Goal: Feedback & Contribution: Contribute content

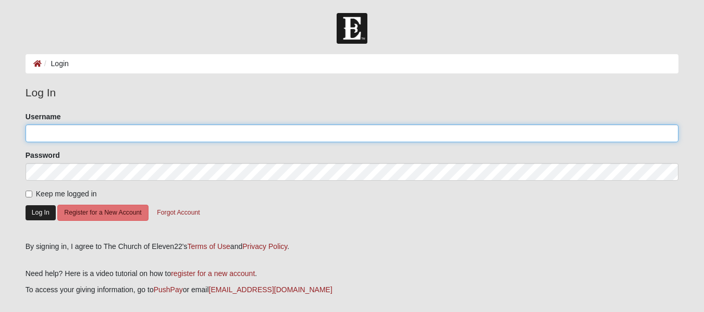
type input "[EMAIL_ADDRESS][DOMAIN_NAME]"
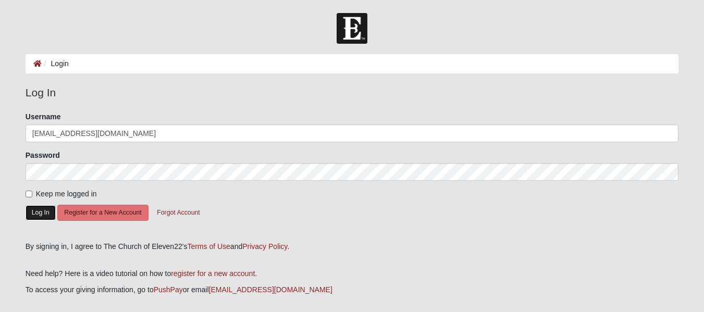
click at [40, 210] on button "Log In" at bounding box center [41, 212] width 30 height 15
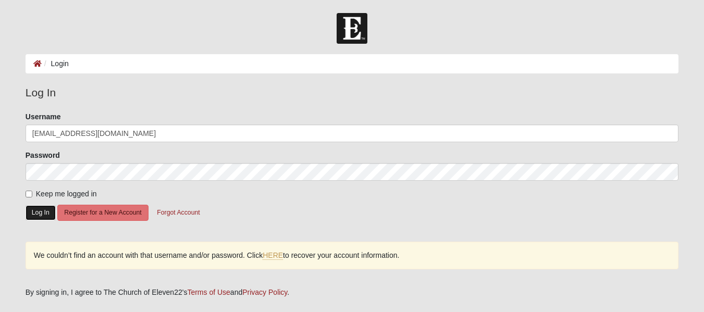
click at [40, 210] on button "Log In" at bounding box center [41, 212] width 30 height 15
click at [275, 258] on link "HERE" at bounding box center [273, 255] width 20 height 9
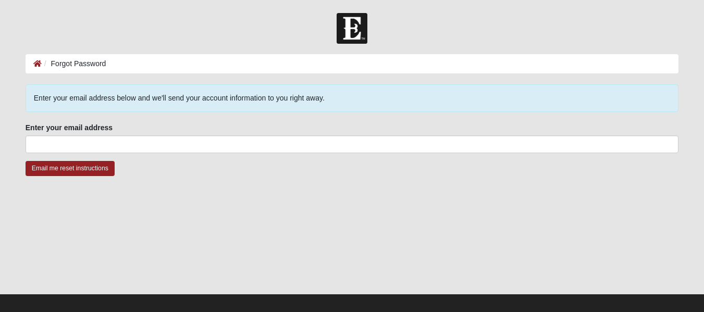
click at [106, 186] on div "Email me reset instructions" at bounding box center [352, 175] width 653 height 28
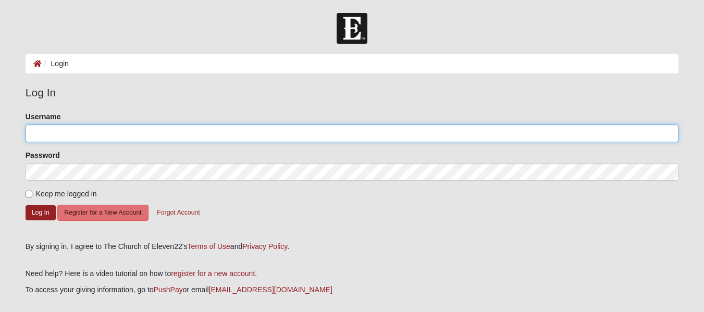
type input "[EMAIL_ADDRESS][DOMAIN_NAME]"
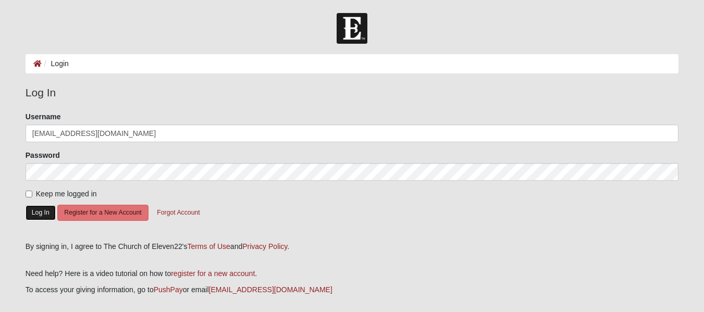
click at [38, 209] on button "Log In" at bounding box center [41, 212] width 30 height 15
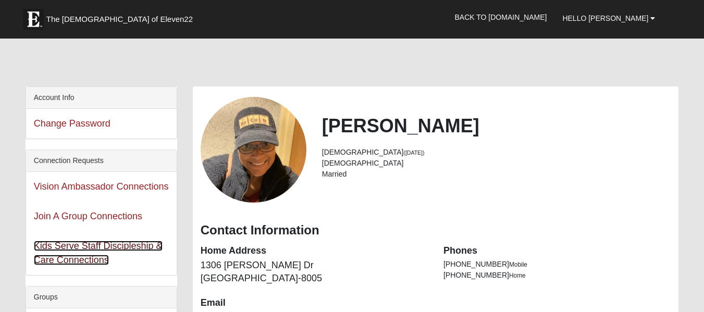
click at [78, 249] on link "Kids Serve Staff Discipleship & Care Connections" at bounding box center [98, 253] width 129 height 25
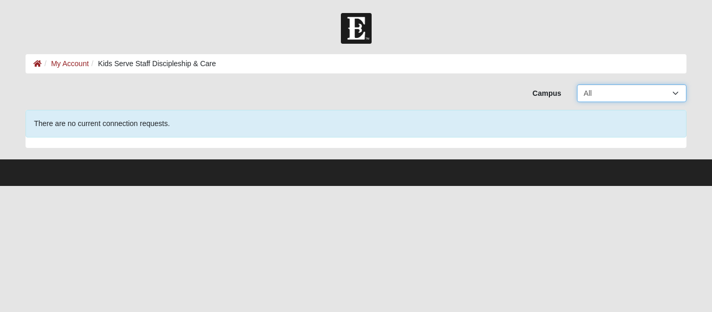
click at [602, 89] on select "All Arlington Baymeadows Eleven22 Online [PERSON_NAME][GEOGRAPHIC_DATA] Jesup […" at bounding box center [631, 93] width 109 height 18
select select "4"
click at [577, 84] on select "All Arlington Baymeadows Eleven22 Online Fleming Island Jesup Mandarin North Ja…" at bounding box center [631, 93] width 109 height 18
click at [564, 129] on div "There are no current connection requests." at bounding box center [356, 124] width 661 height 28
click at [72, 65] on link "My Account" at bounding box center [70, 63] width 38 height 8
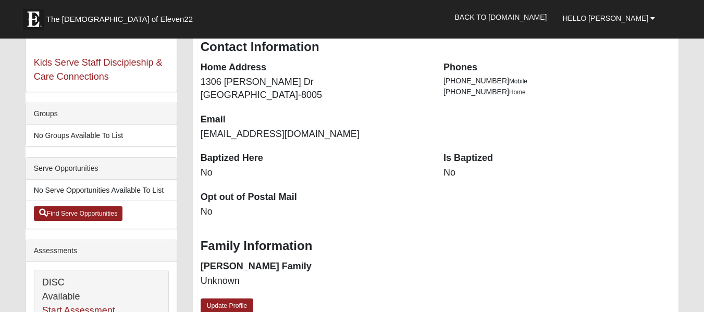
scroll to position [185, 0]
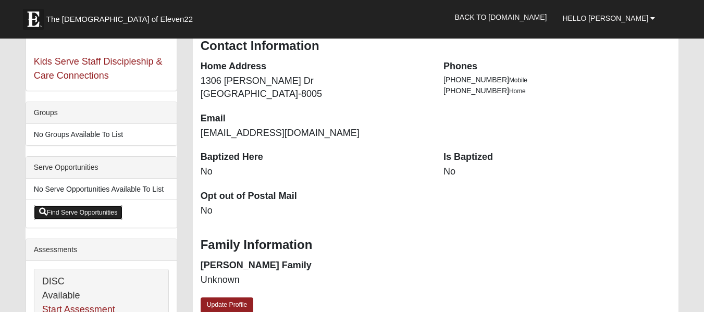
click at [62, 216] on link "Find Serve Opportunities" at bounding box center [78, 212] width 89 height 15
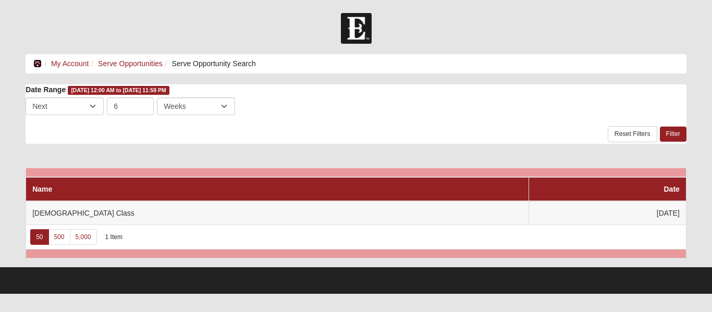
click at [34, 65] on icon at bounding box center [37, 63] width 8 height 7
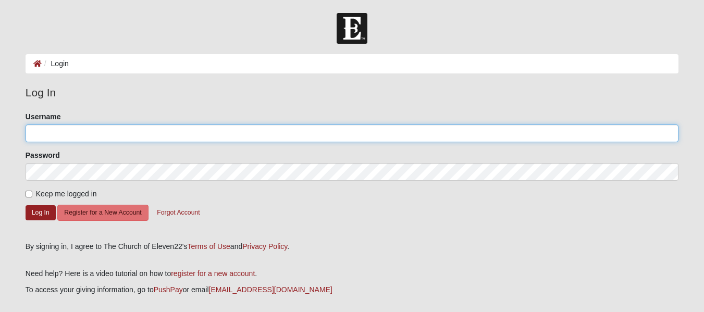
type input "[EMAIL_ADDRESS][DOMAIN_NAME]"
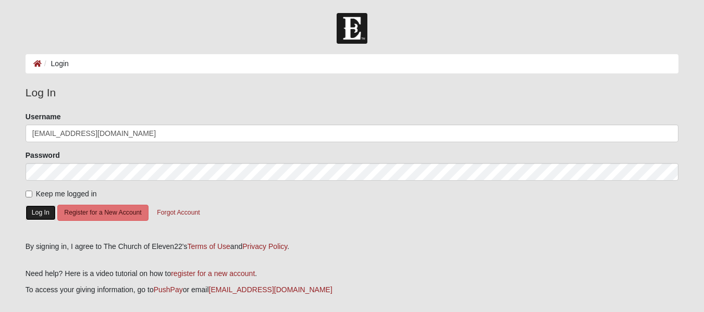
click at [34, 218] on button "Log In" at bounding box center [41, 212] width 30 height 15
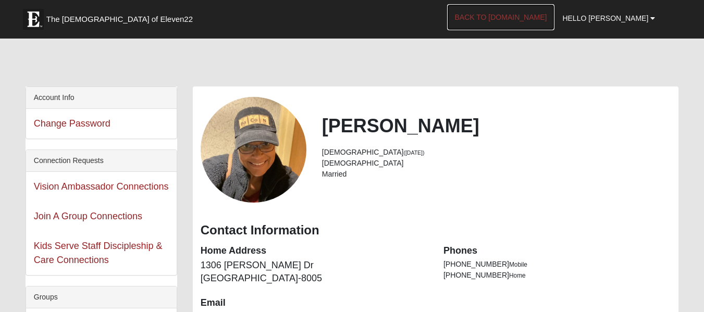
click at [539, 19] on link "Back to COE22.com" at bounding box center [501, 17] width 108 height 26
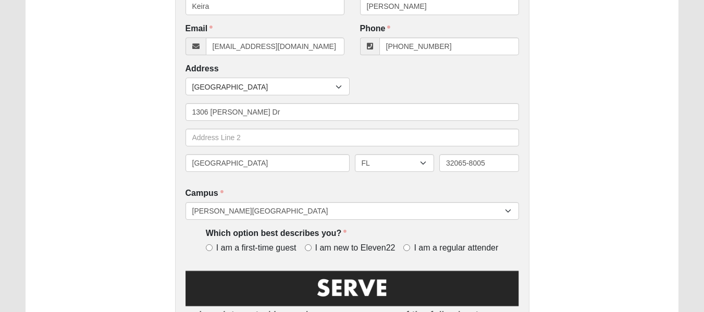
scroll to position [264, 0]
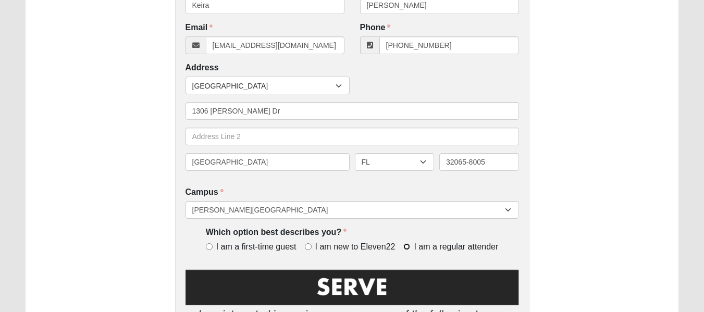
click at [409, 249] on input "I am a regular attender" at bounding box center [406, 246] width 7 height 7
radio input "true"
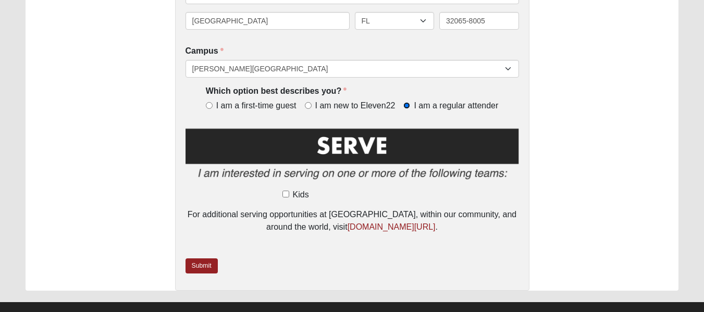
scroll to position [406, 0]
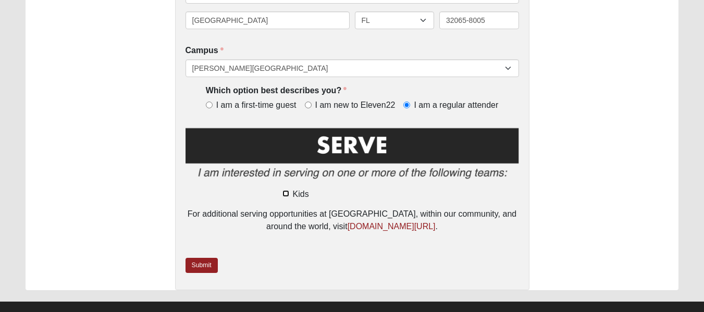
click at [284, 197] on input "Kids" at bounding box center [286, 193] width 7 height 7
checkbox input "true"
click at [201, 267] on link "Submit" at bounding box center [202, 265] width 32 height 15
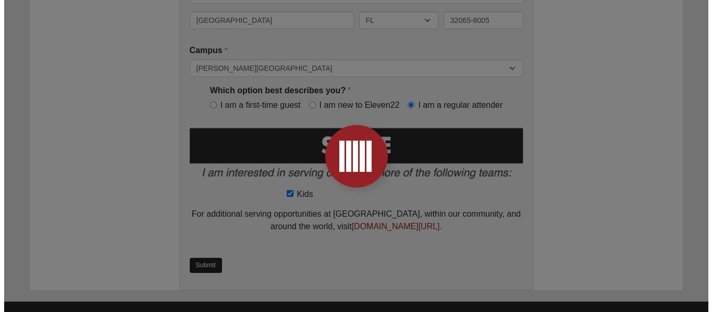
scroll to position [0, 0]
